Goal: Task Accomplishment & Management: Manage account settings

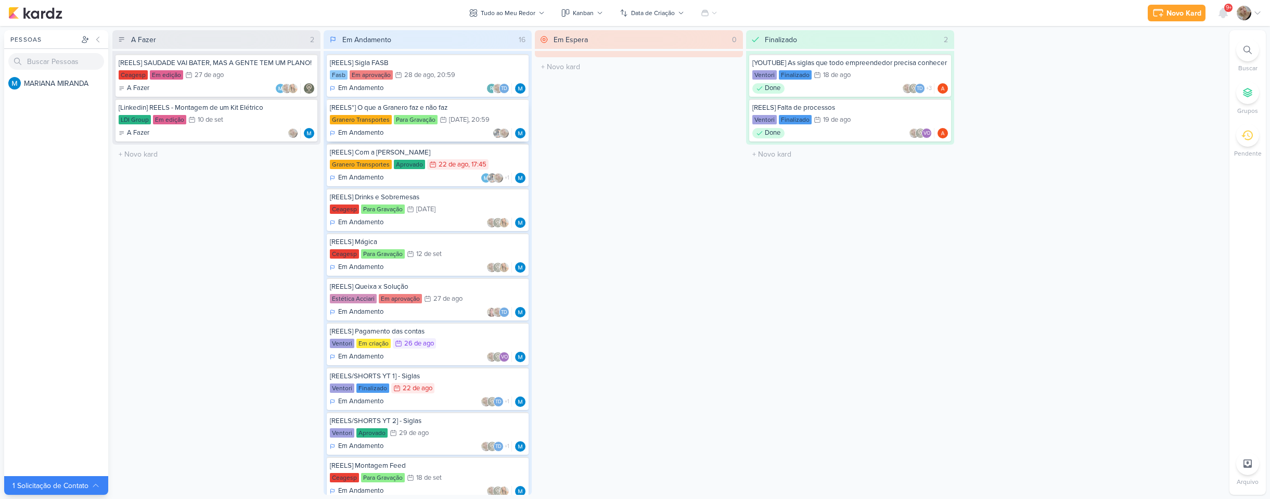
click at [434, 130] on div "Em Andamento" at bounding box center [428, 133] width 196 height 10
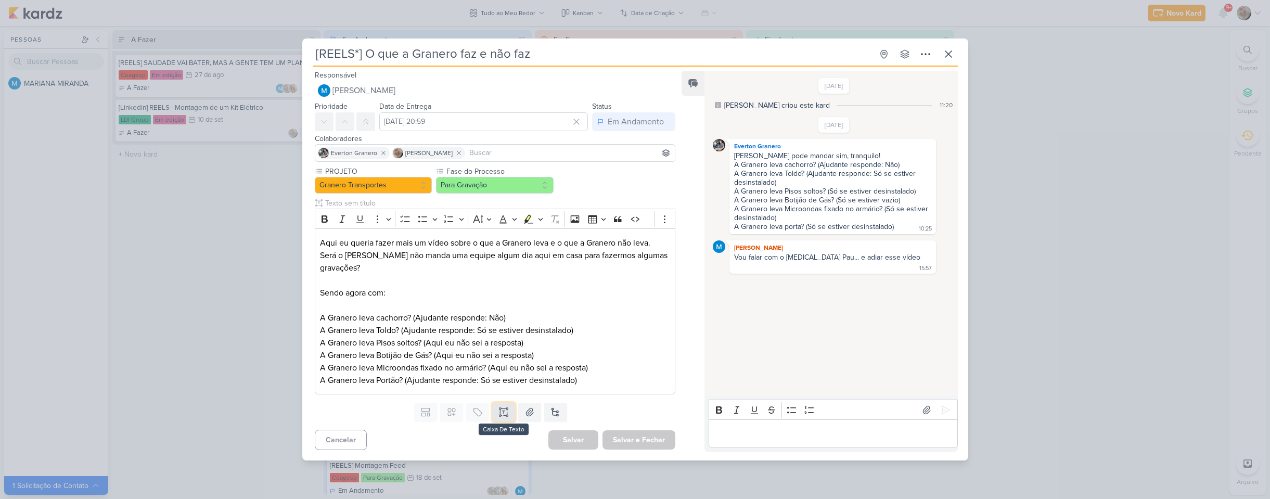
click at [499, 417] on icon at bounding box center [503, 412] width 10 height 10
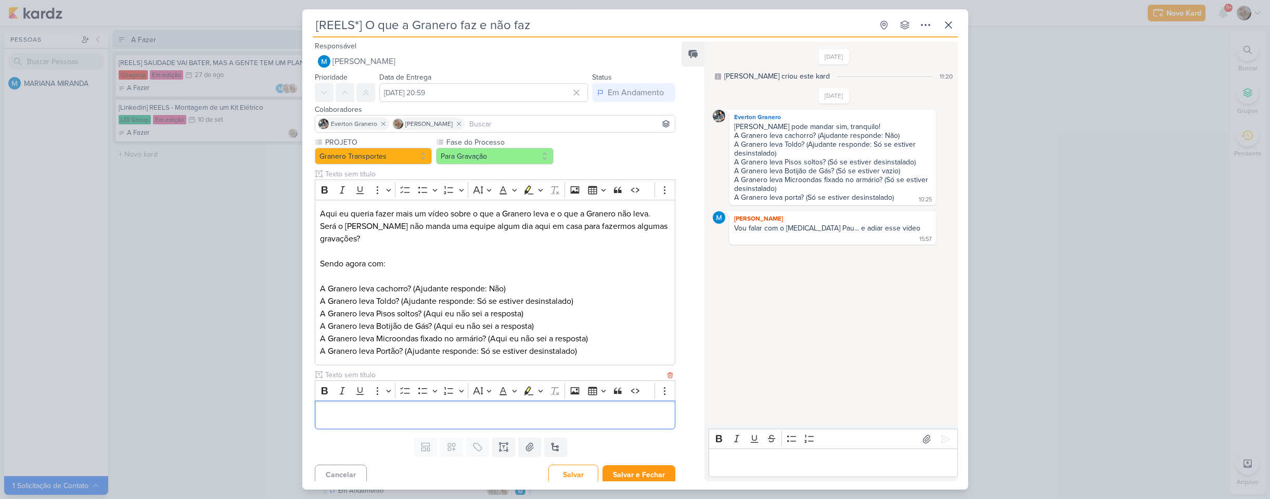
click at [384, 376] on input "text" at bounding box center [494, 374] width 342 height 11
type input "VIDEO PARA APROVAÇÃO"
click at [369, 406] on div "Editor editing area: main" at bounding box center [495, 414] width 361 height 29
click at [645, 472] on button "Salvar e Fechar" at bounding box center [638, 474] width 73 height 19
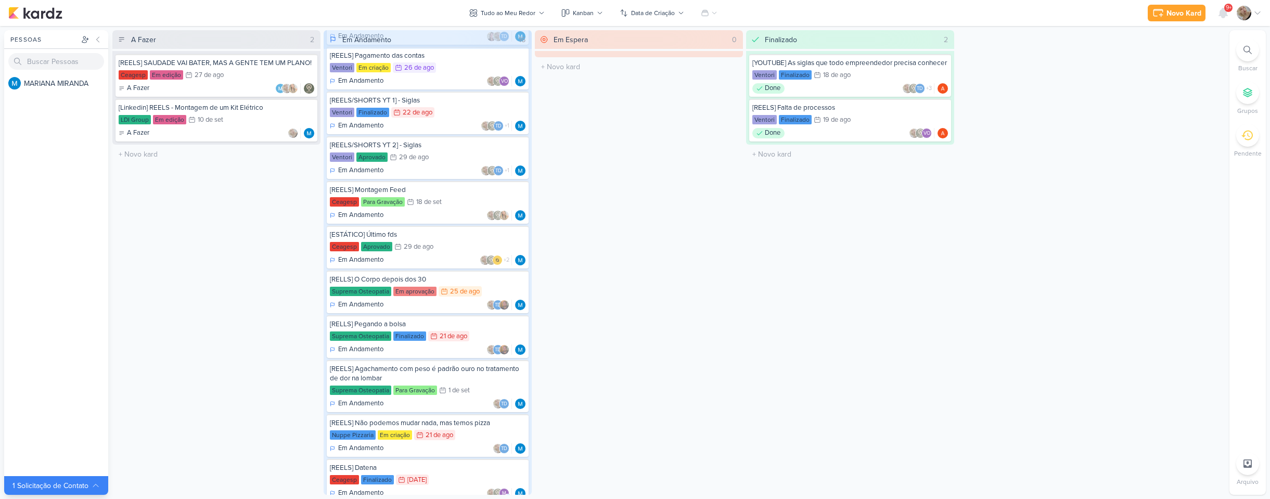
scroll to position [305, 0]
